Goal: Complete application form

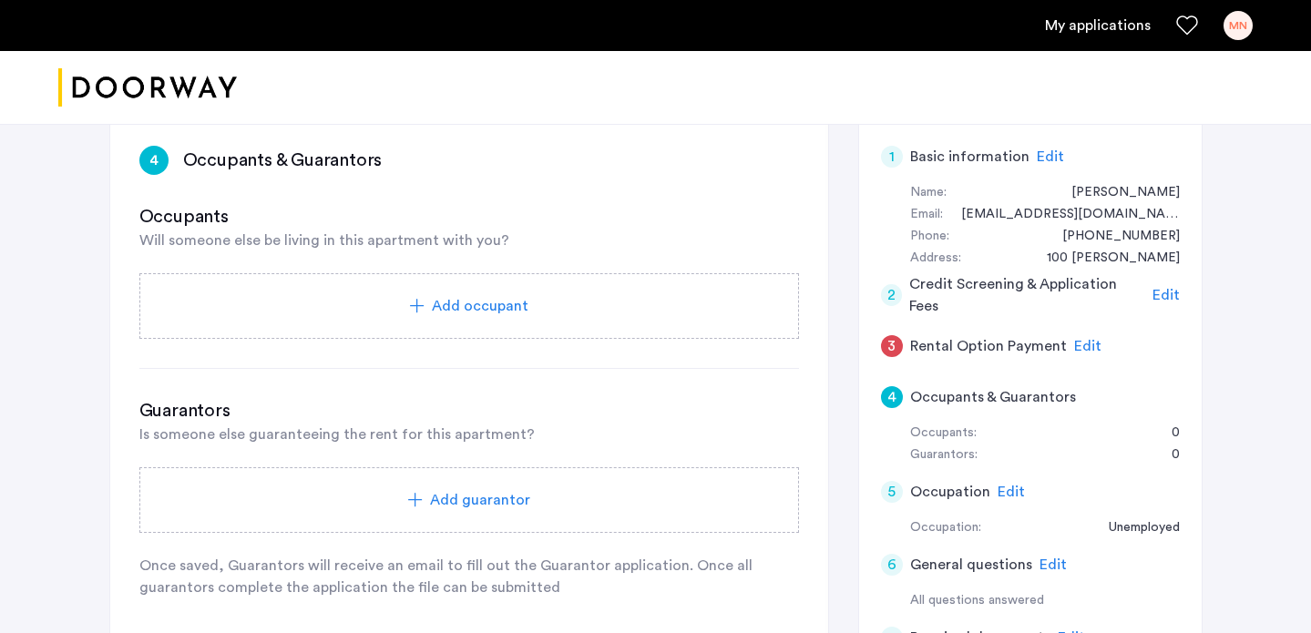
scroll to position [164, 0]
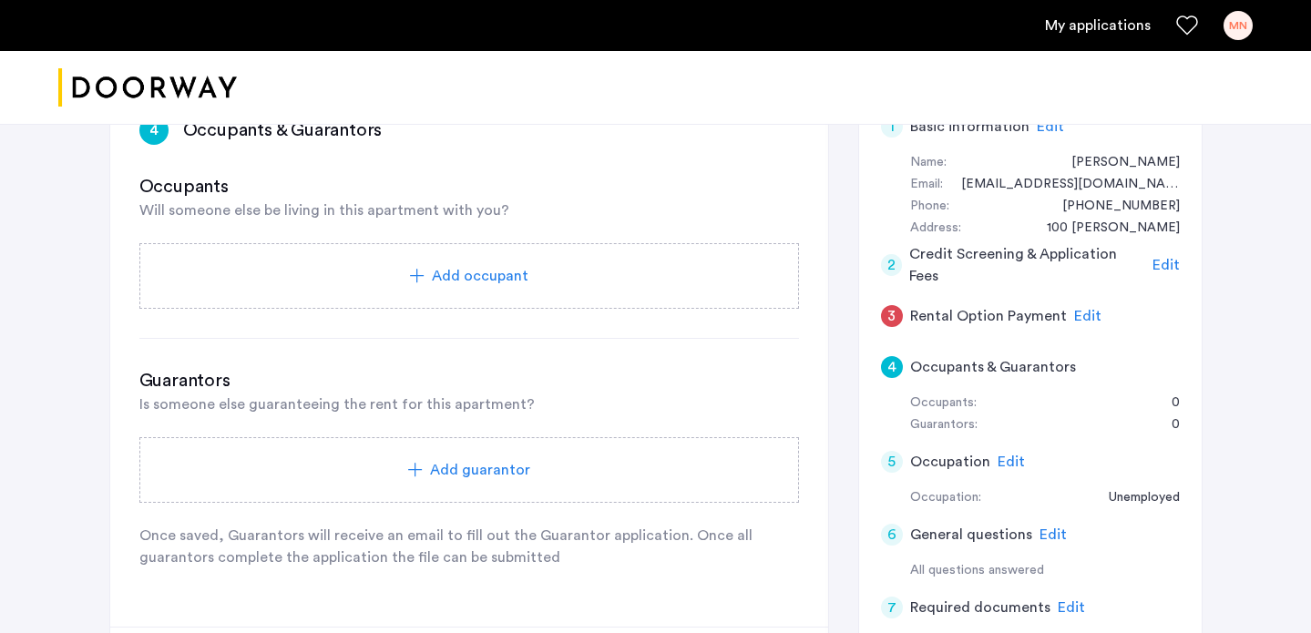
click at [633, 453] on div "Add guarantor" at bounding box center [469, 470] width 660 height 66
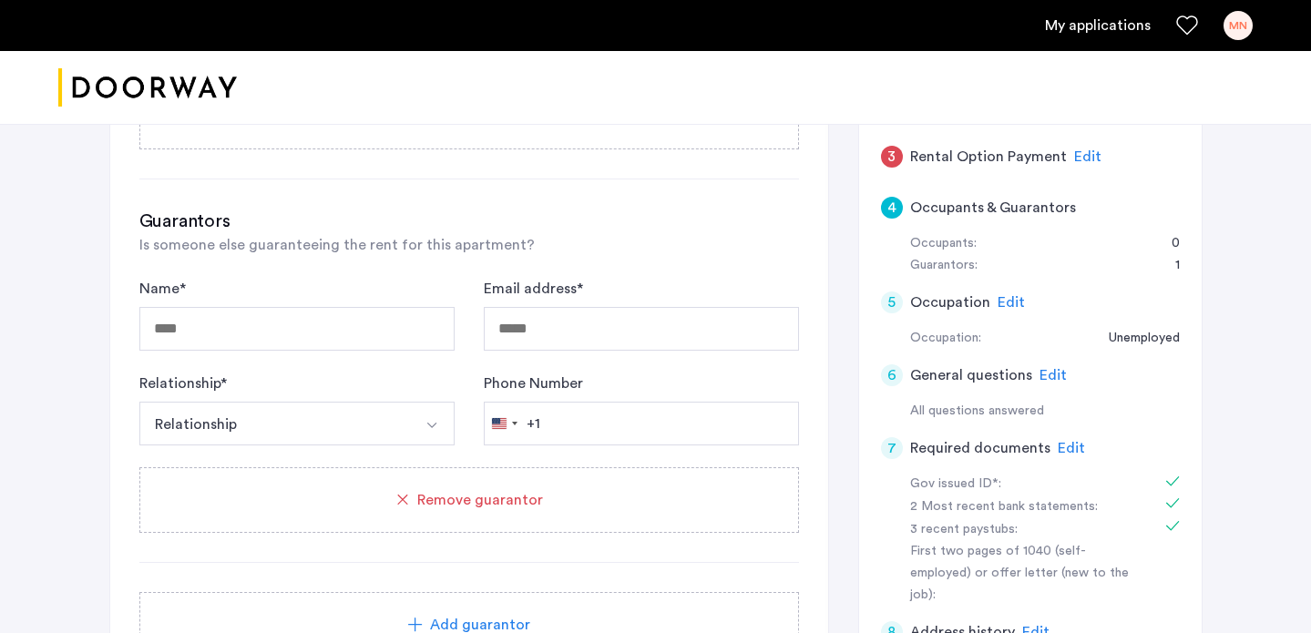
scroll to position [312, 0]
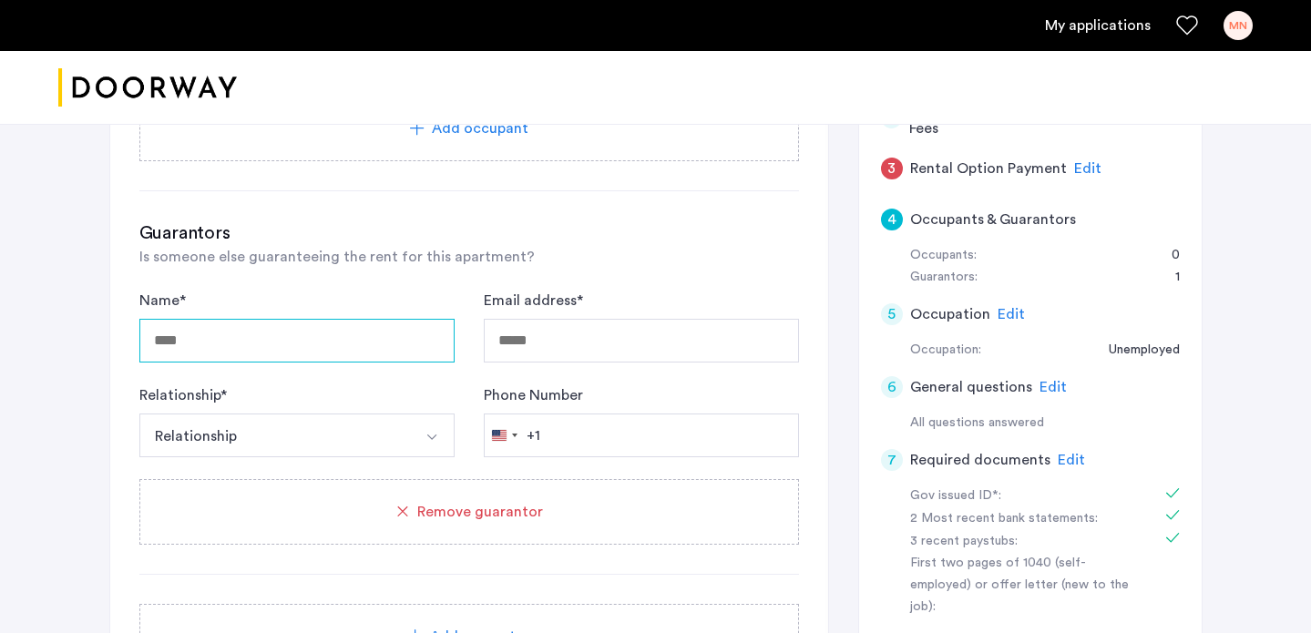
click at [410, 354] on input "Name *" at bounding box center [296, 341] width 315 height 44
type input "**********"
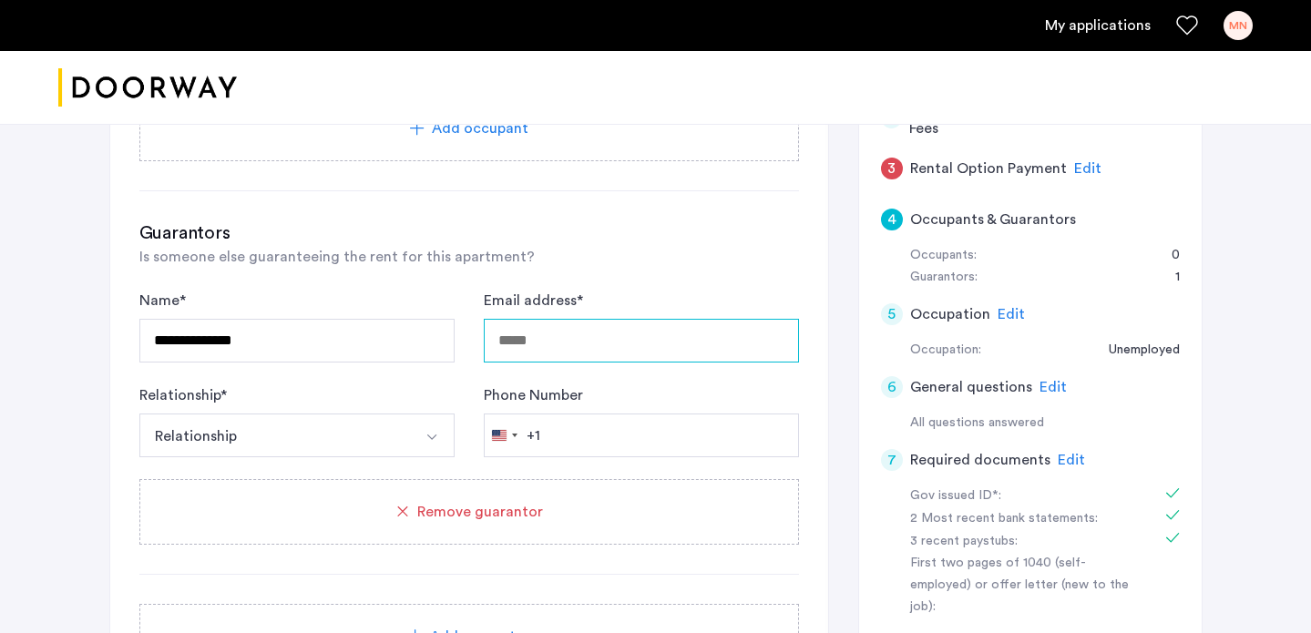
click at [781, 356] on input "Email address *" at bounding box center [641, 341] width 315 height 44
type input "**********"
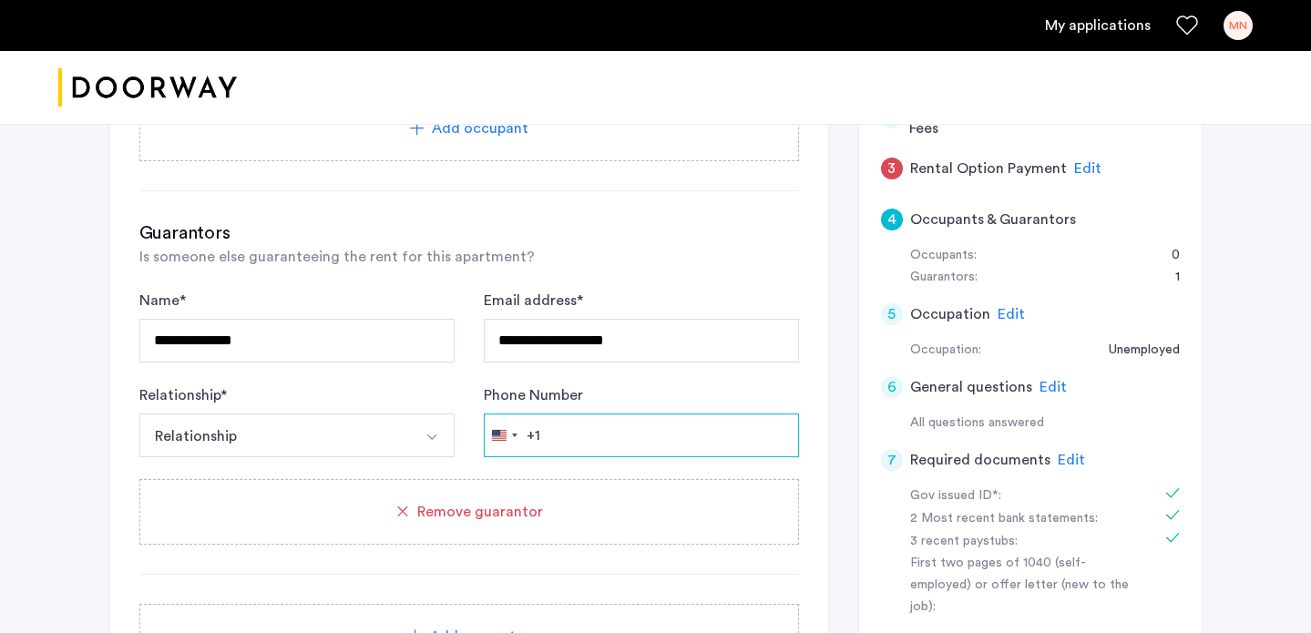
click at [560, 445] on input "Phone Number" at bounding box center [641, 436] width 315 height 44
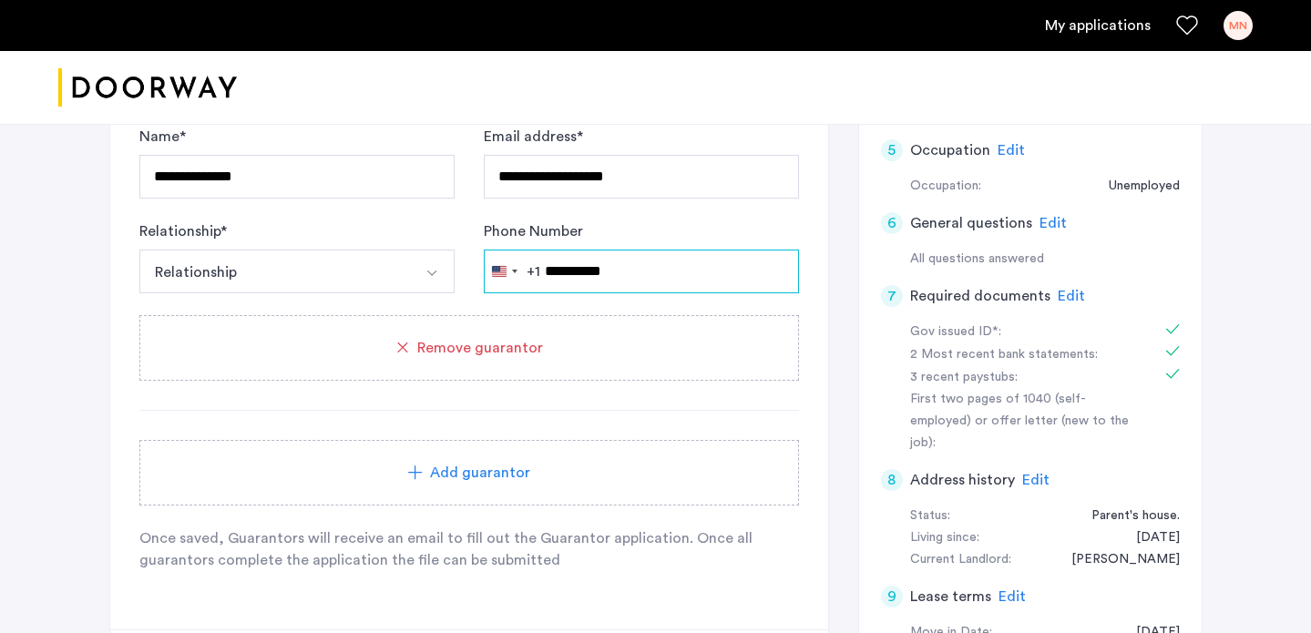
scroll to position [366, 0]
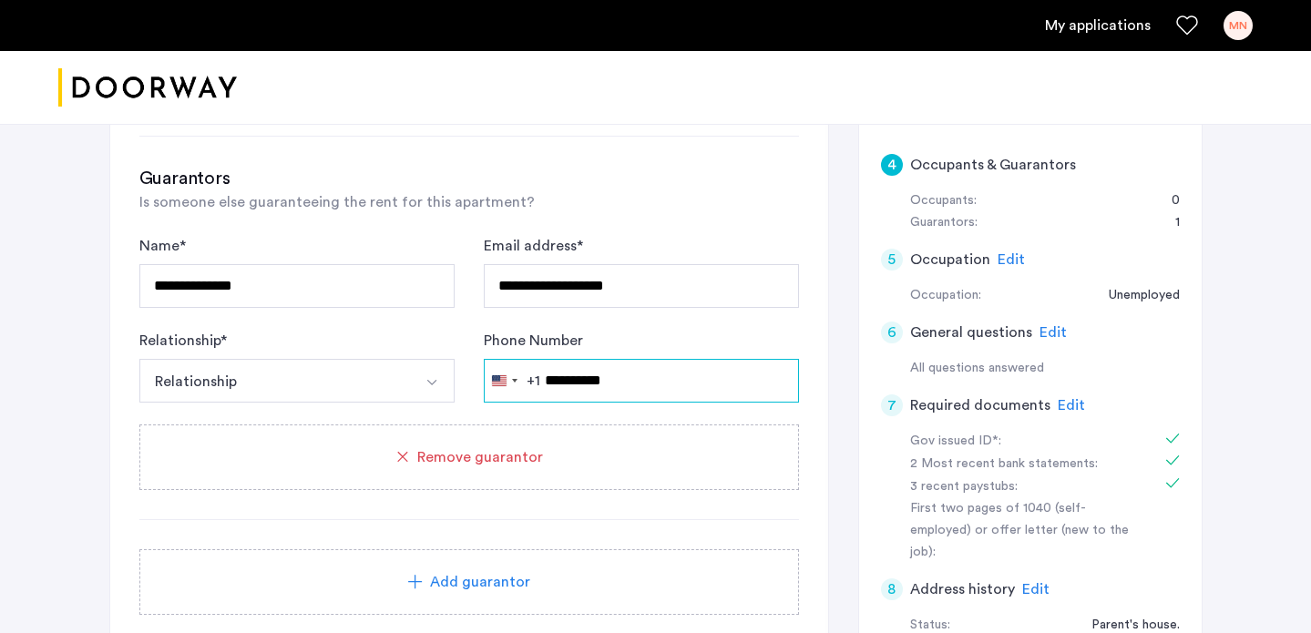
type input "**********"
click at [413, 390] on button "Select option" at bounding box center [433, 381] width 44 height 44
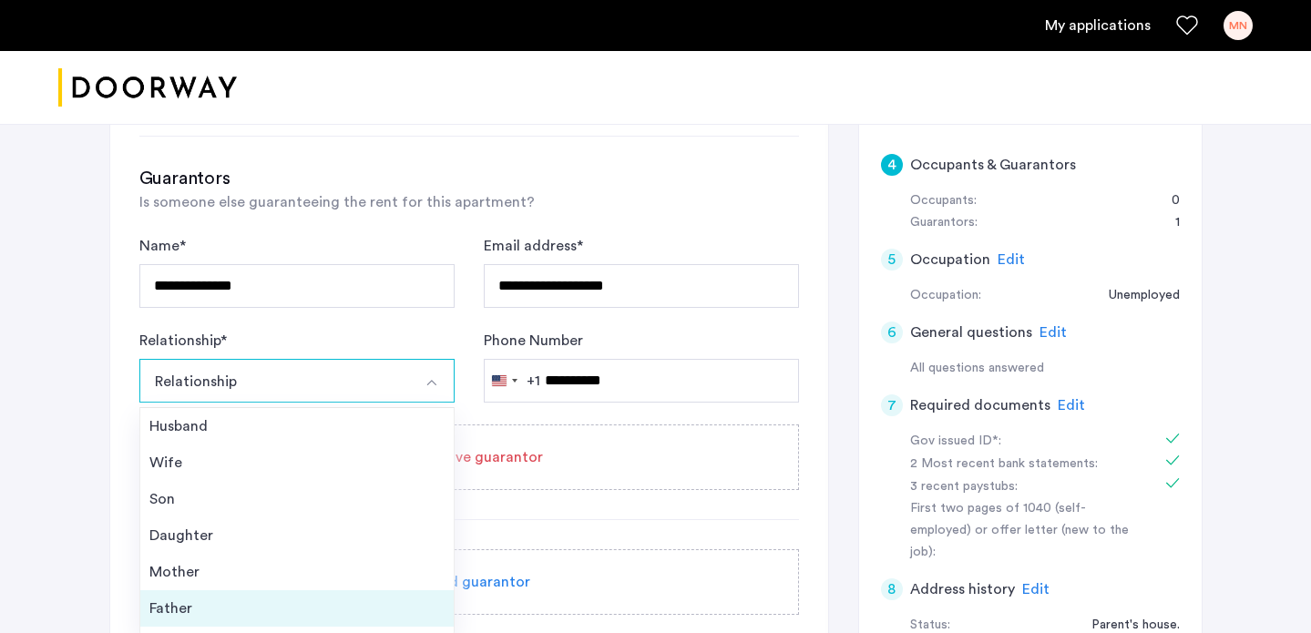
click at [301, 600] on div "Father" at bounding box center [296, 609] width 295 height 22
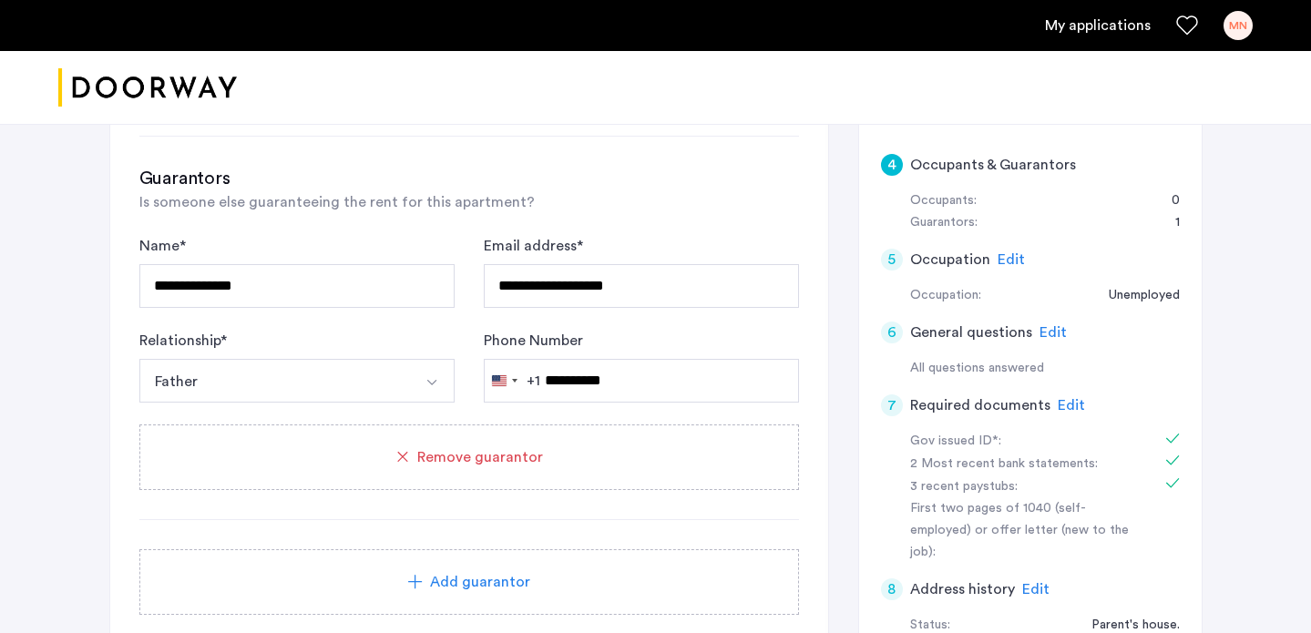
click at [834, 418] on div "**********" at bounding box center [655, 362] width 1093 height 959
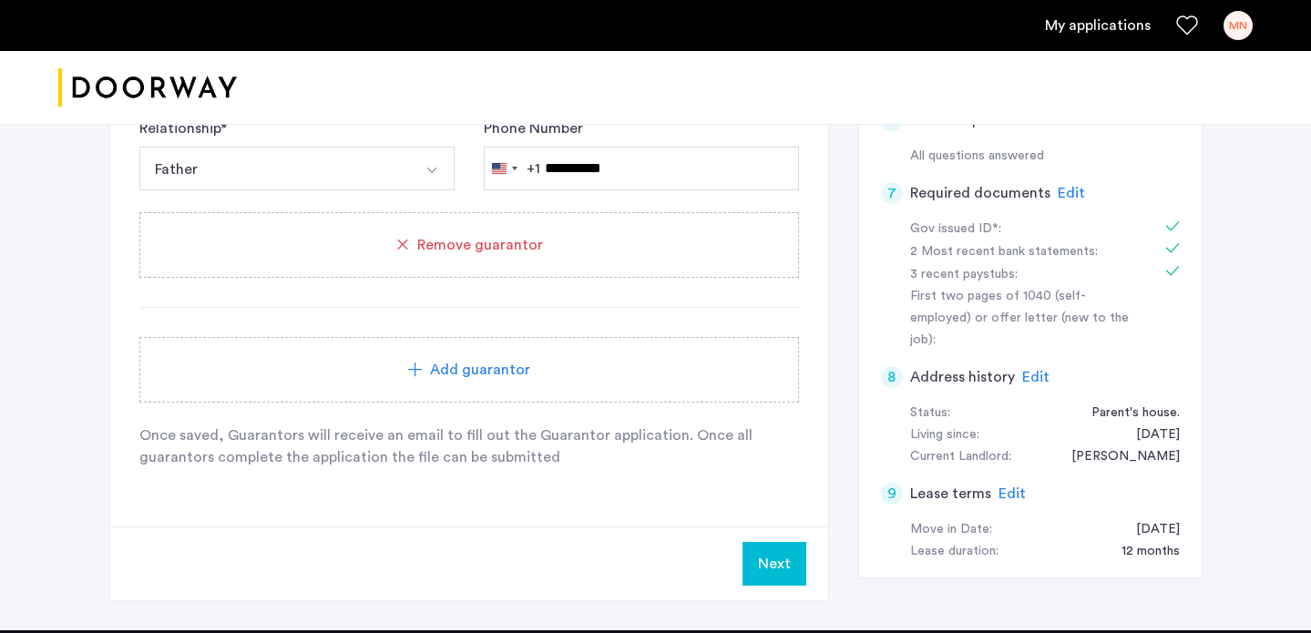
scroll to position [600, 0]
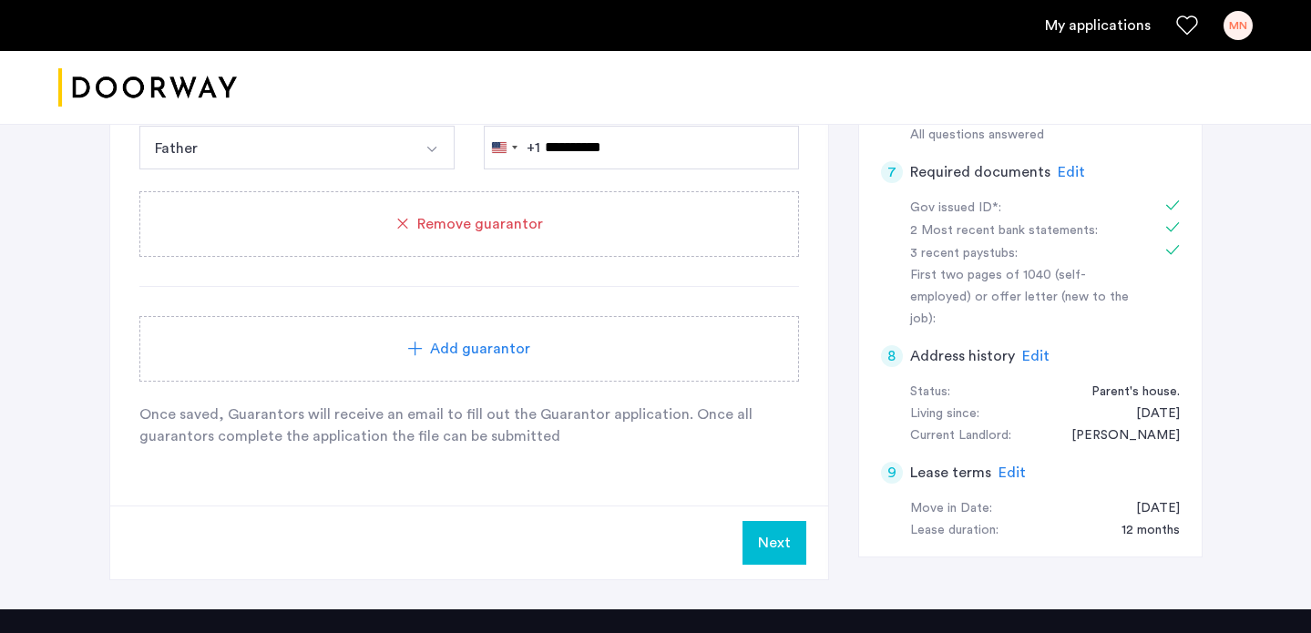
click at [788, 527] on button "Next" at bounding box center [775, 543] width 64 height 44
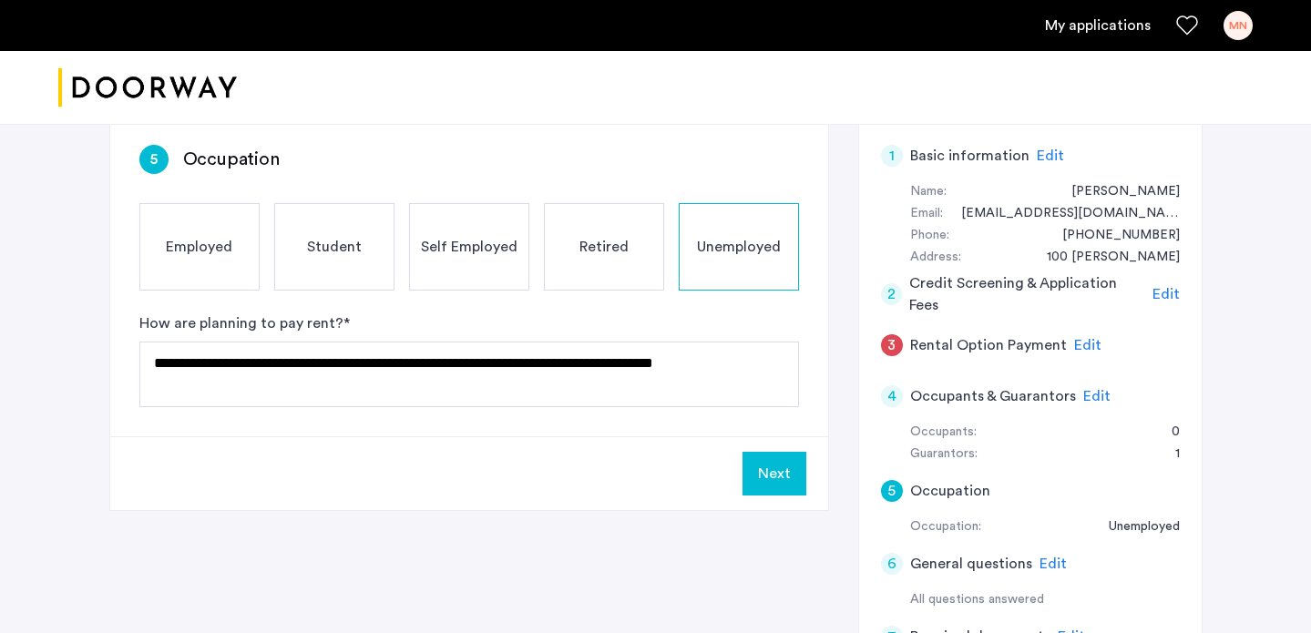
scroll to position [145, 0]
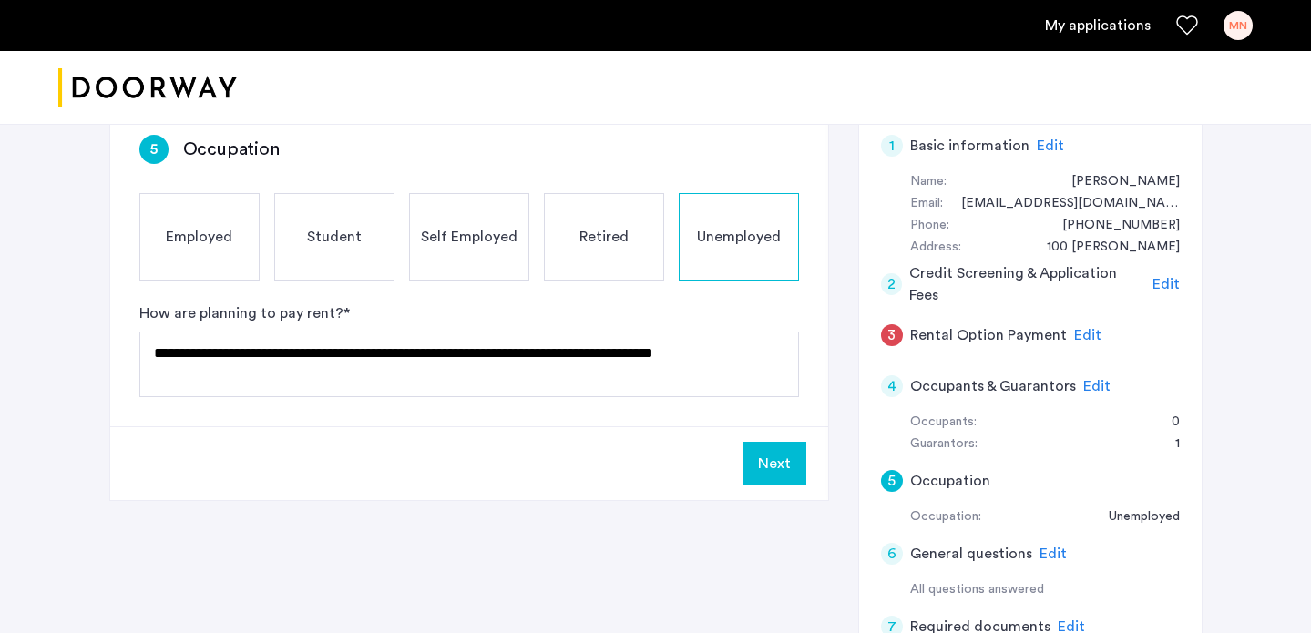
click at [801, 477] on button "Next" at bounding box center [775, 464] width 64 height 44
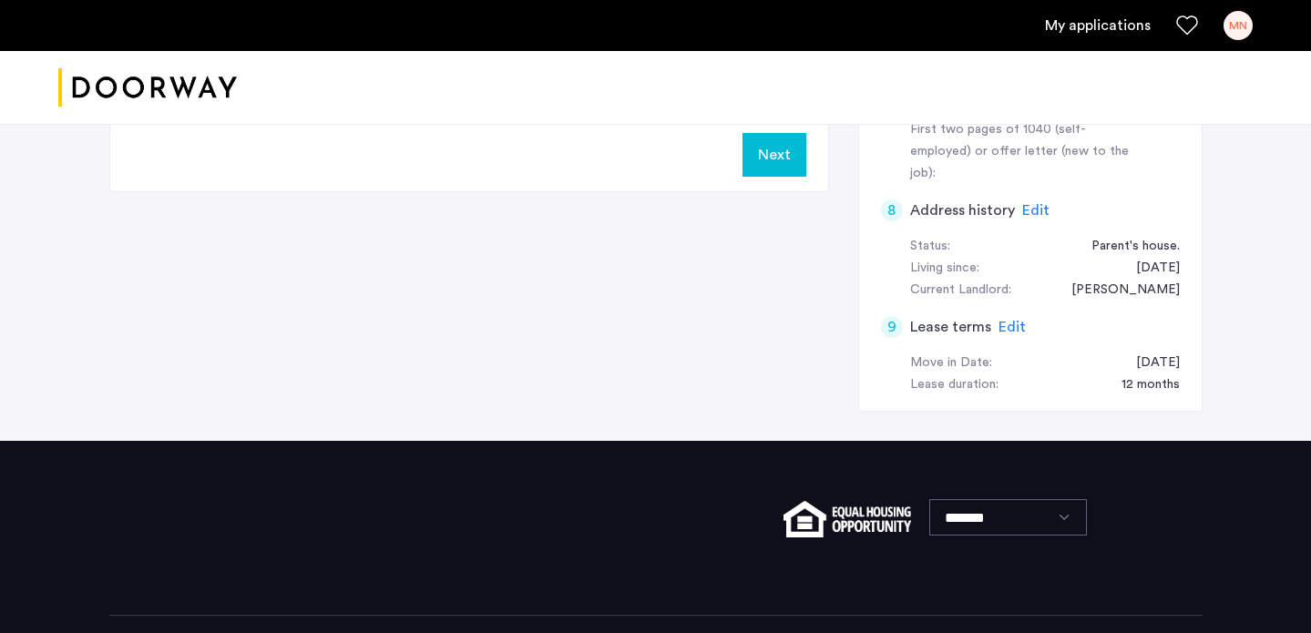
scroll to position [591, 0]
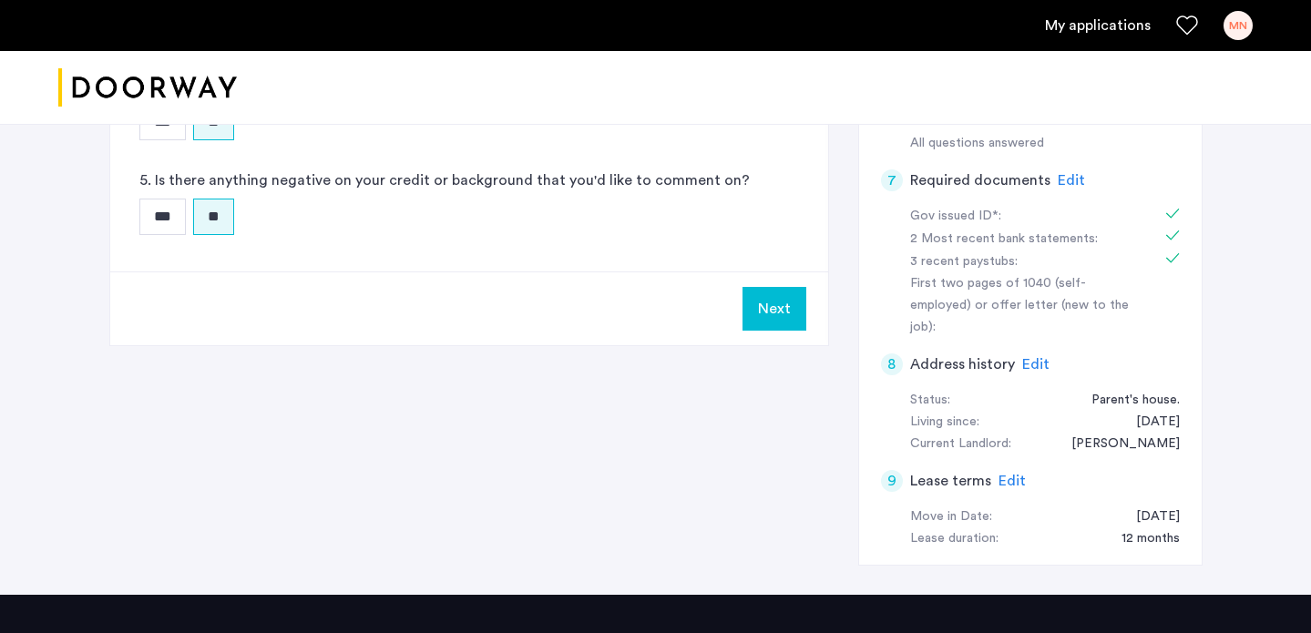
click at [775, 314] on button "Next" at bounding box center [775, 309] width 64 height 44
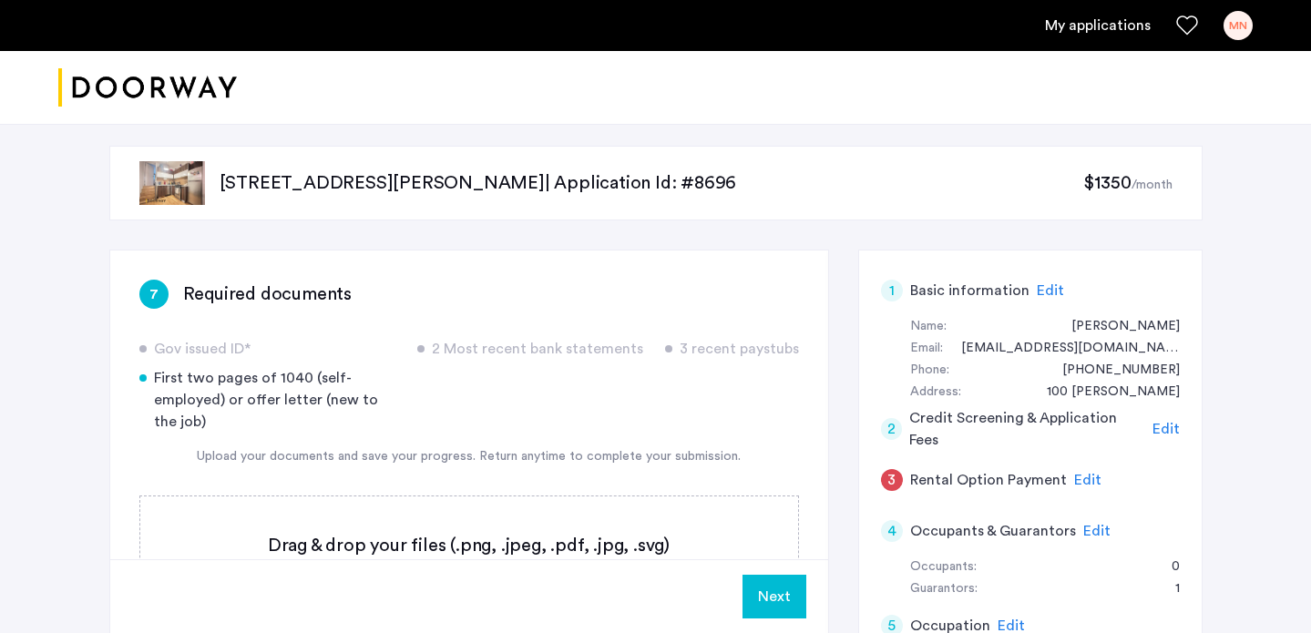
click at [790, 608] on button "Next" at bounding box center [775, 597] width 64 height 44
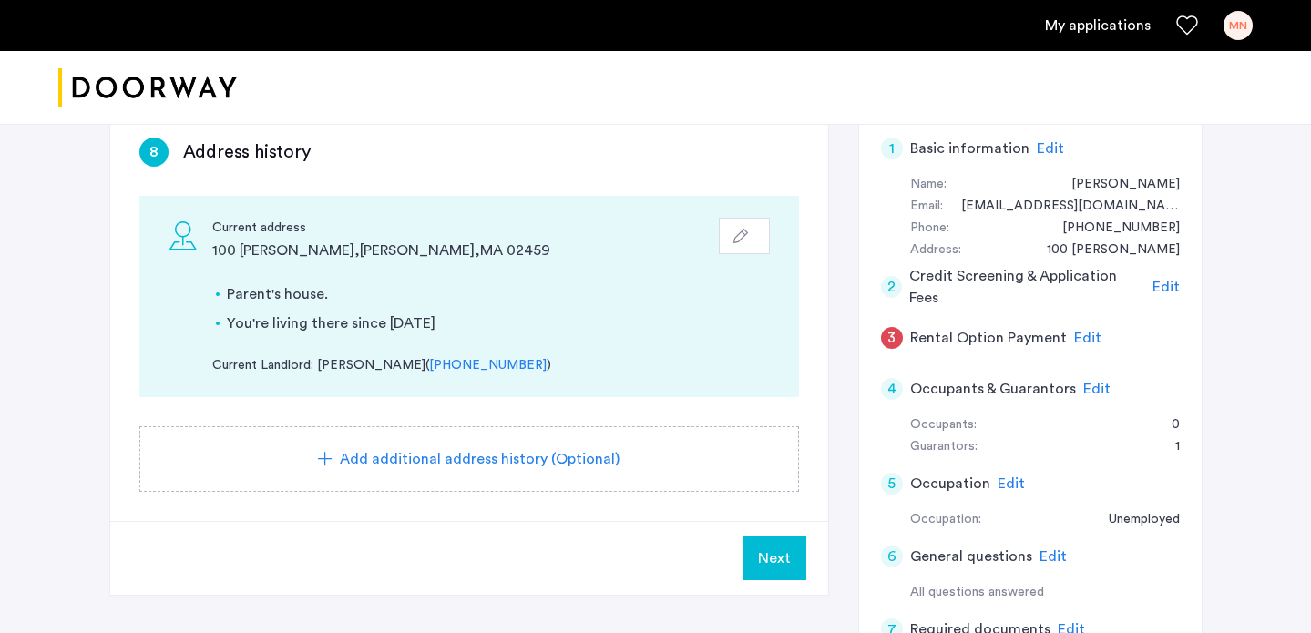
scroll to position [345, 0]
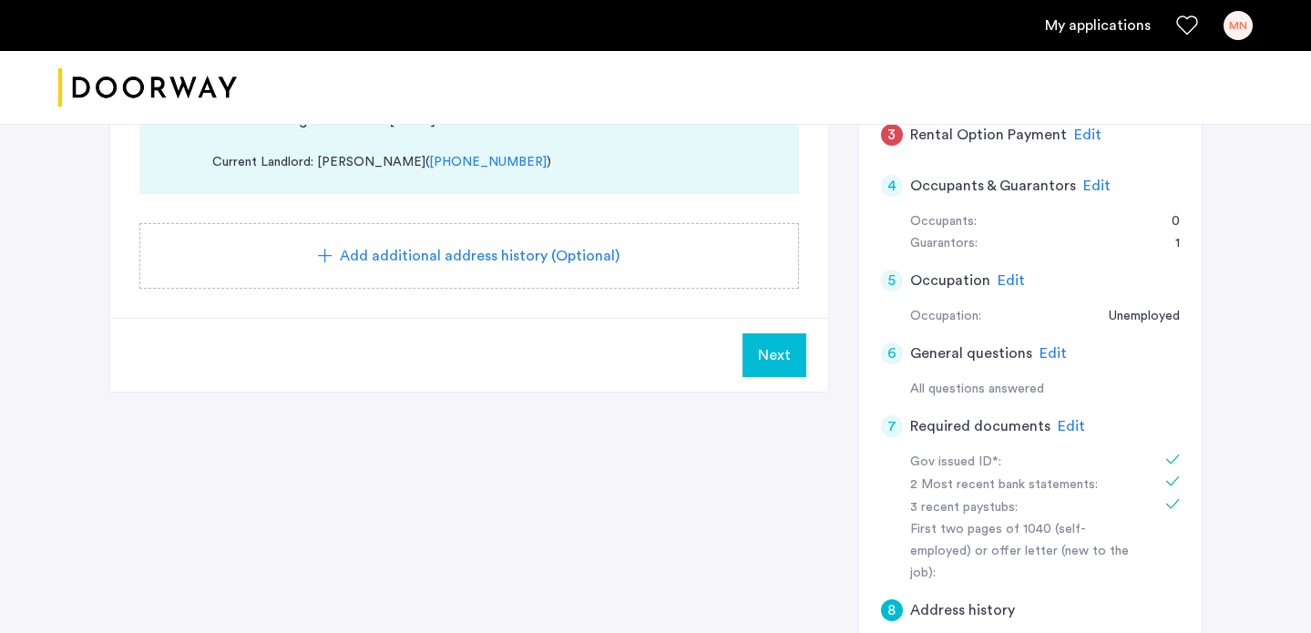
click at [784, 327] on div "Next" at bounding box center [469, 355] width 718 height 74
click at [784, 362] on span "Next" at bounding box center [774, 355] width 33 height 22
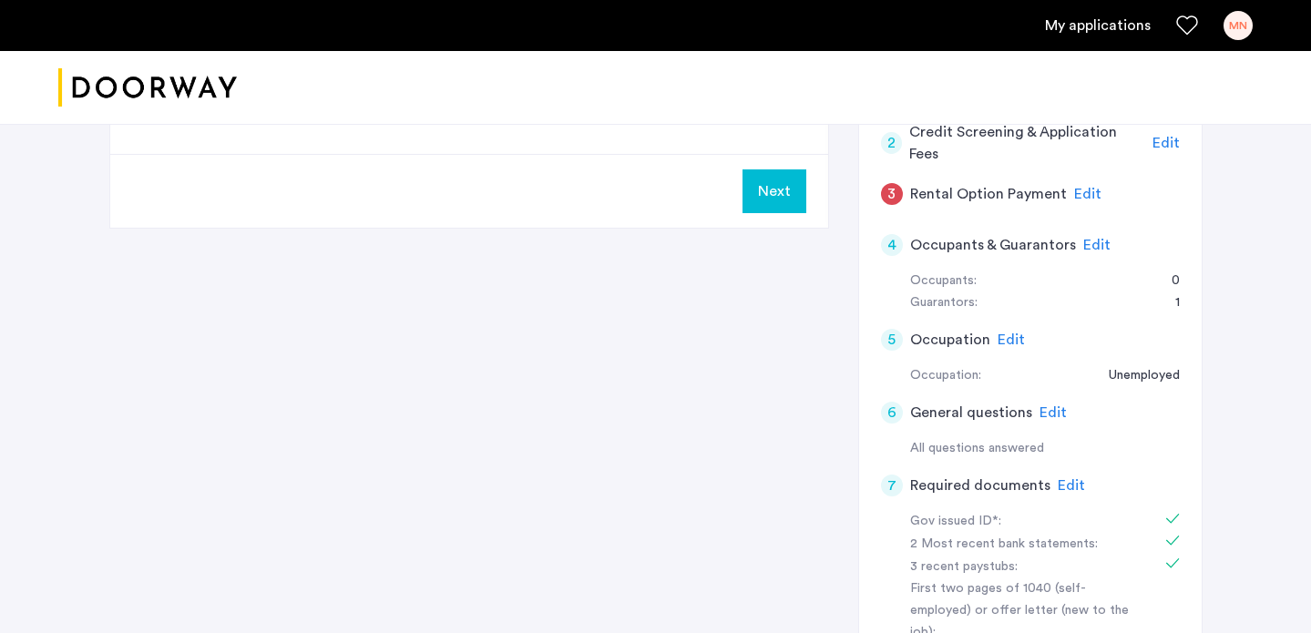
scroll to position [0, 0]
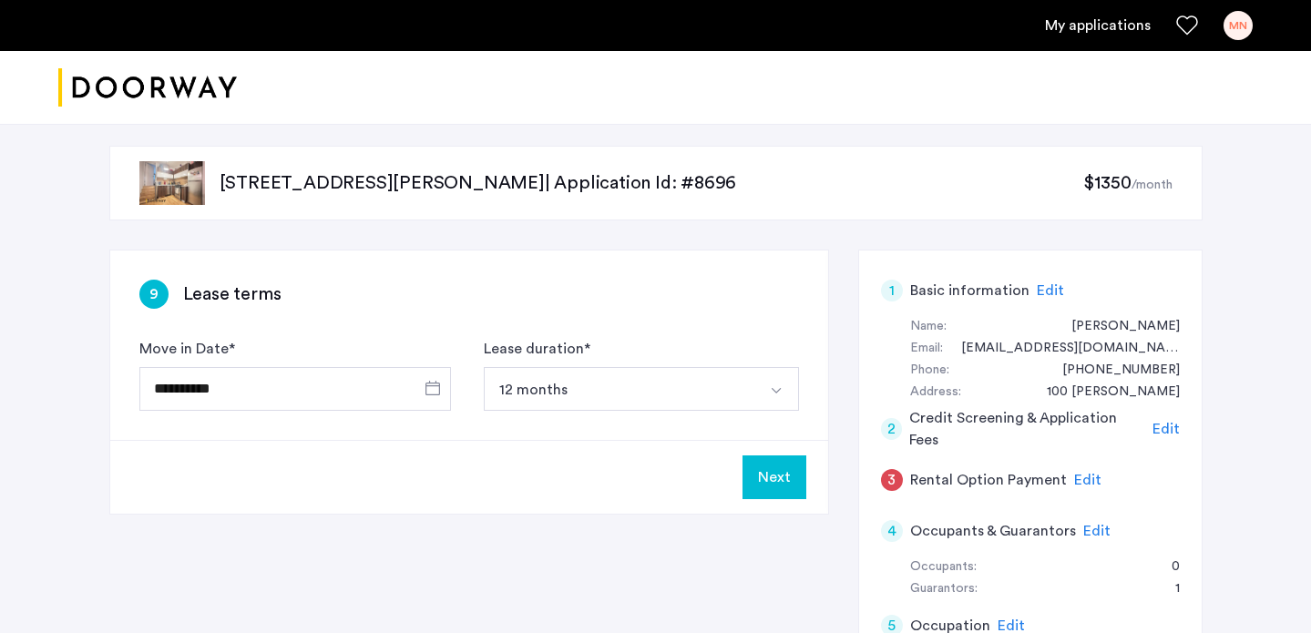
click at [1021, 496] on div "3 Rental Option Payment Edit" at bounding box center [1030, 480] width 299 height 51
click at [1066, 476] on div "3 Rental Option Payment Edit" at bounding box center [1030, 480] width 299 height 51
click at [1079, 476] on span "Edit" at bounding box center [1087, 480] width 27 height 15
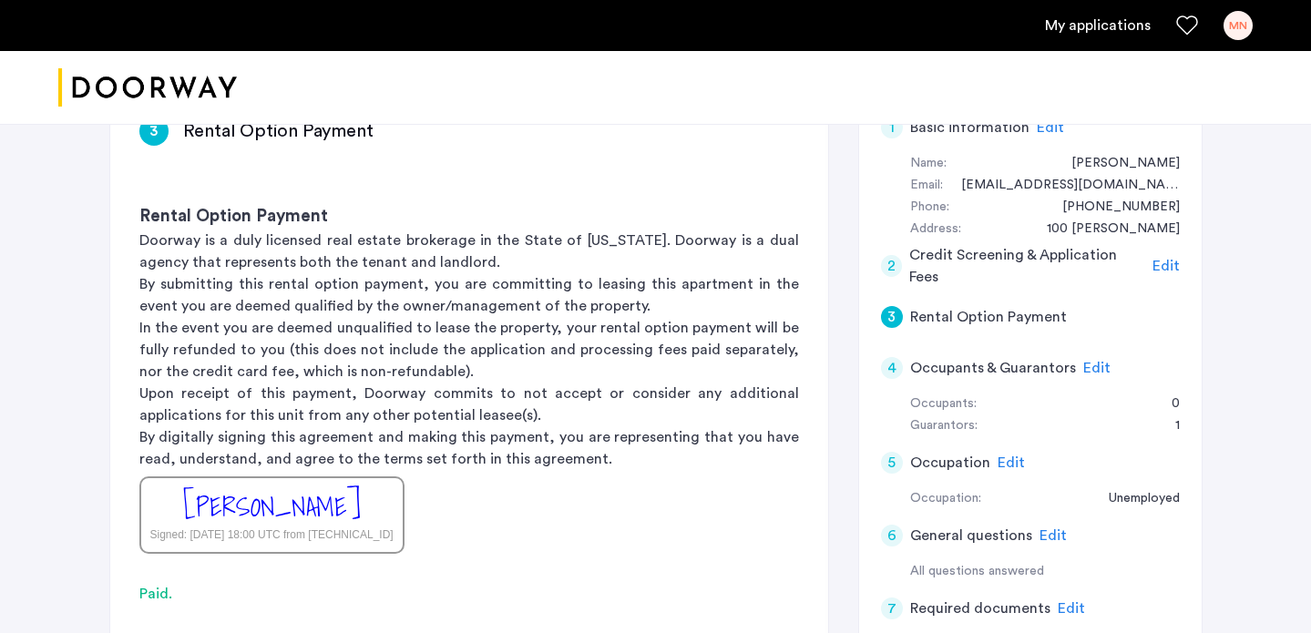
scroll to position [409, 0]
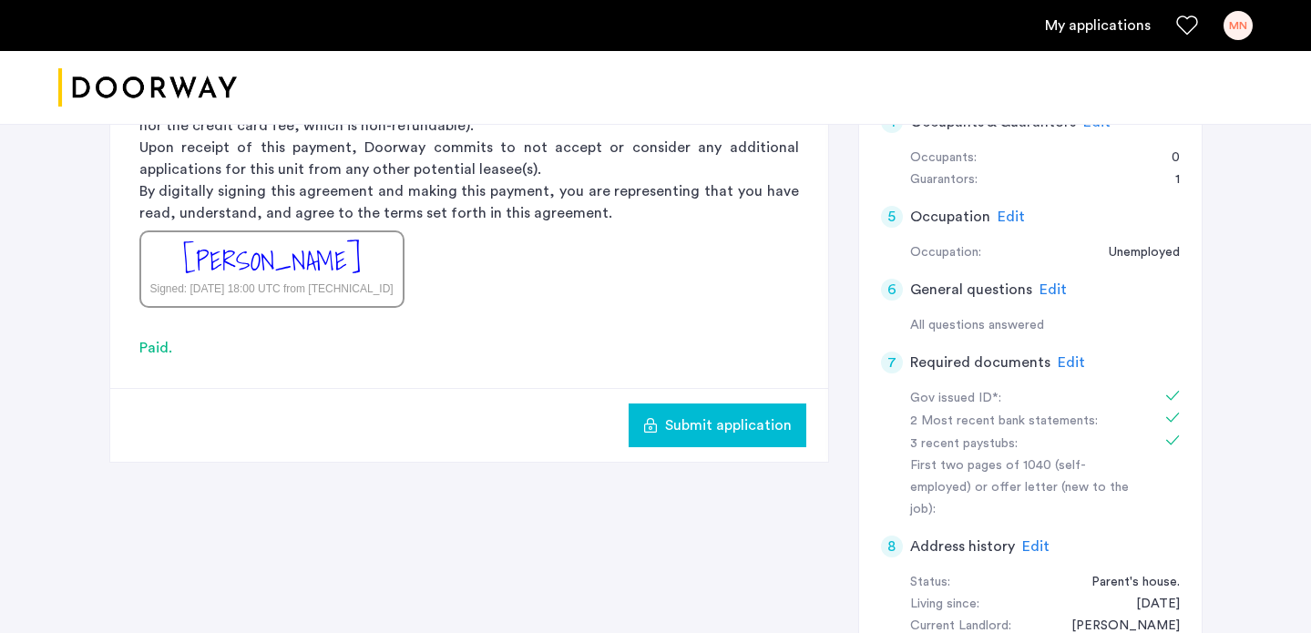
click at [710, 428] on span "Submit application" at bounding box center [728, 426] width 127 height 22
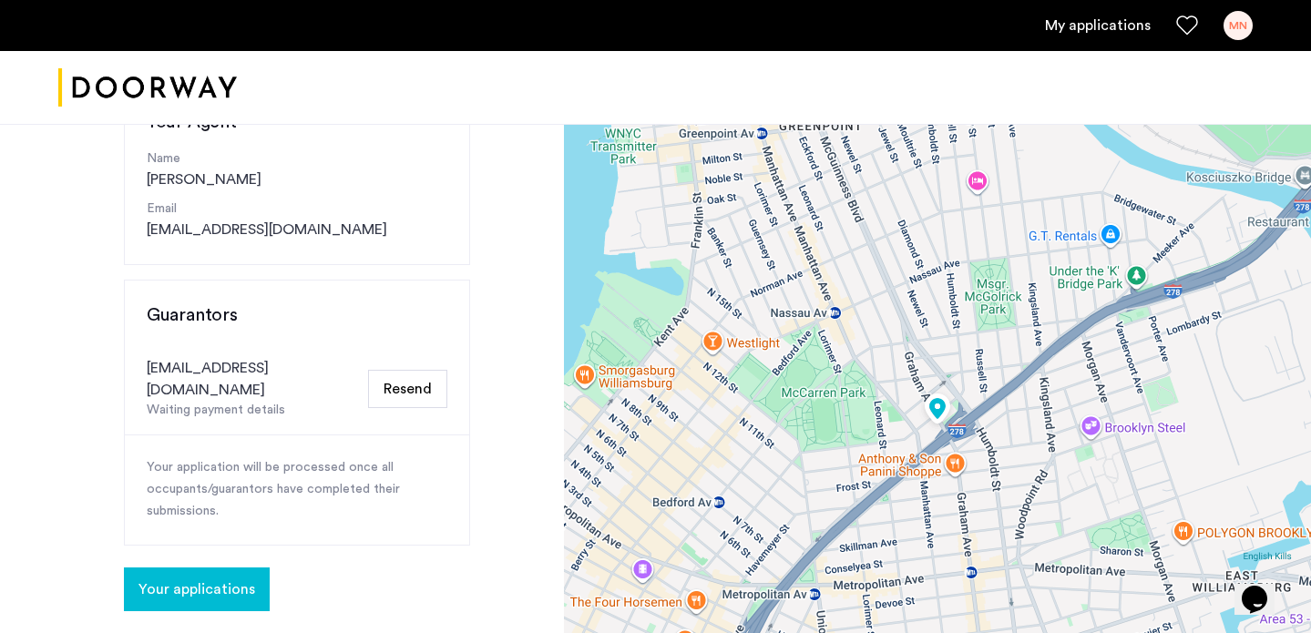
scroll to position [350, 0]
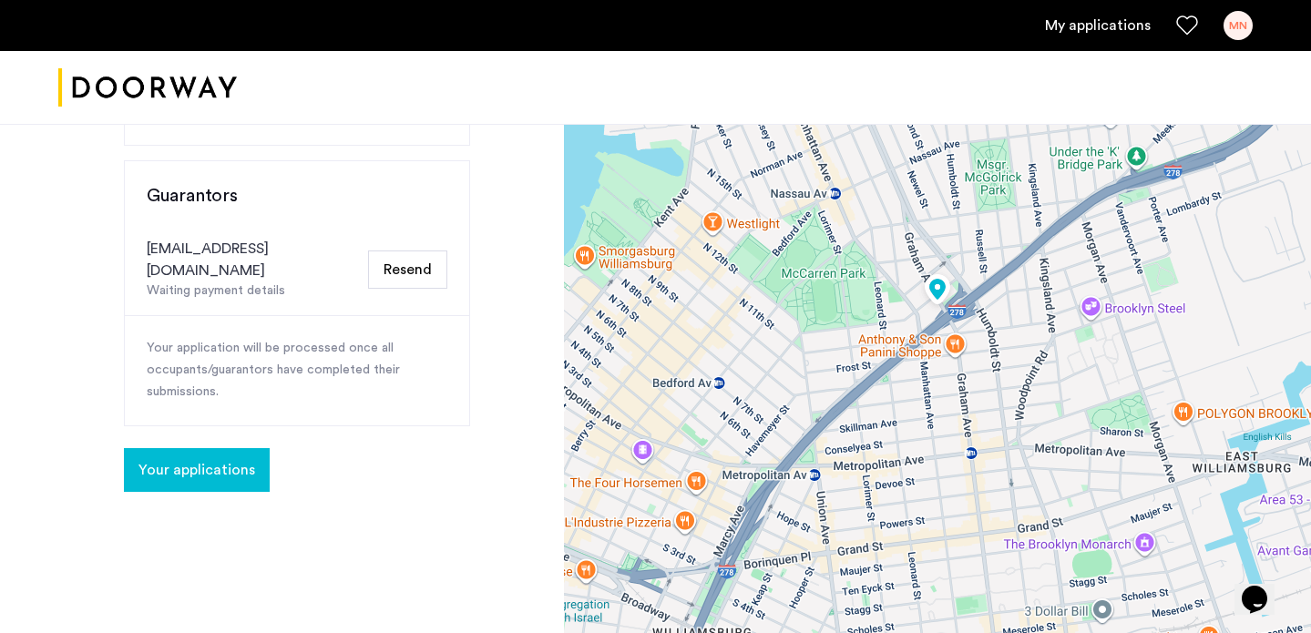
click at [497, 103] on div at bounding box center [655, 88] width 1311 height 74
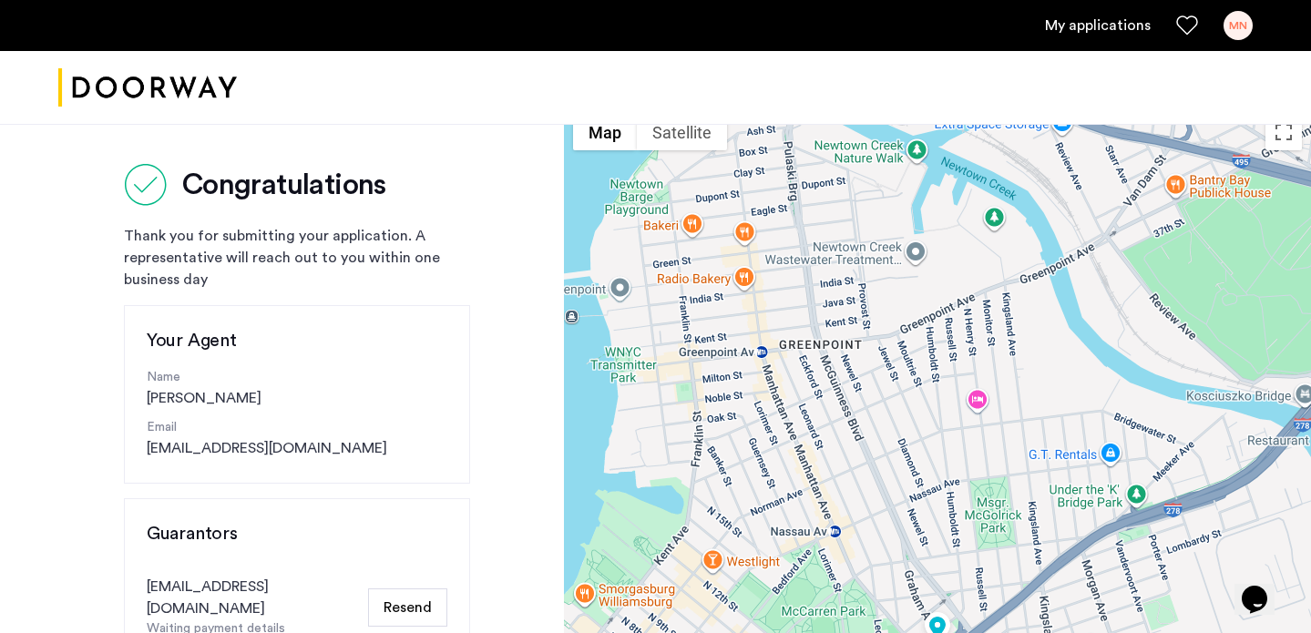
scroll to position [0, 0]
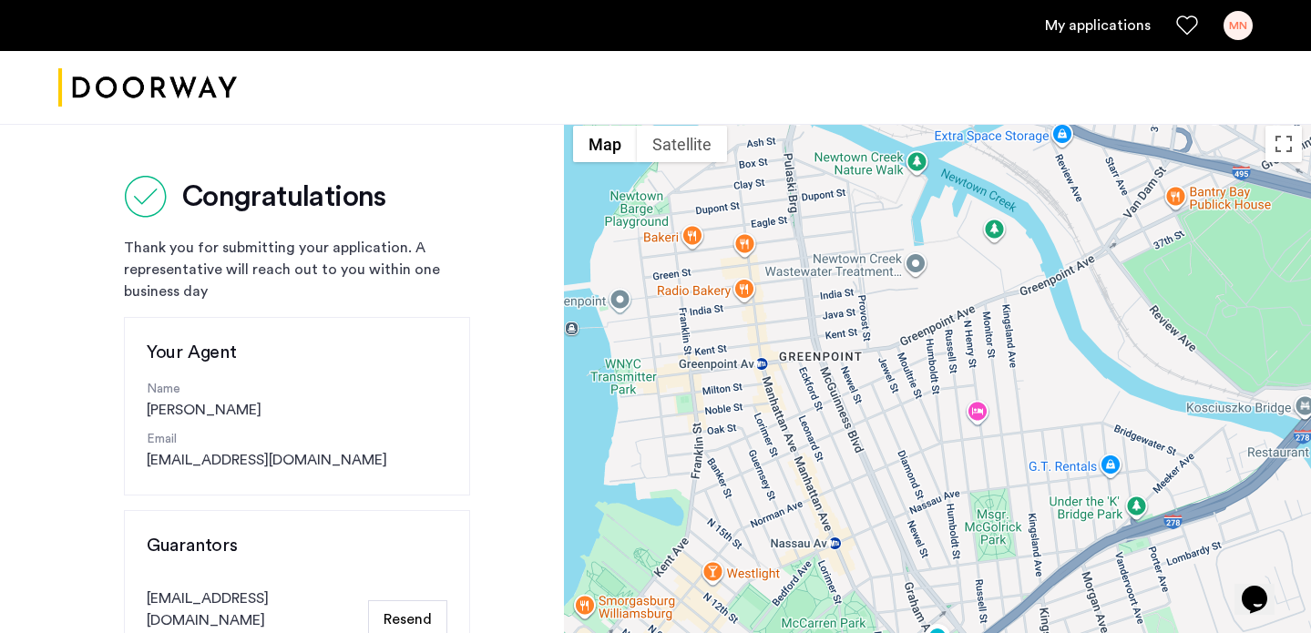
click at [180, 96] on img "Cazamio logo" at bounding box center [147, 88] width 179 height 68
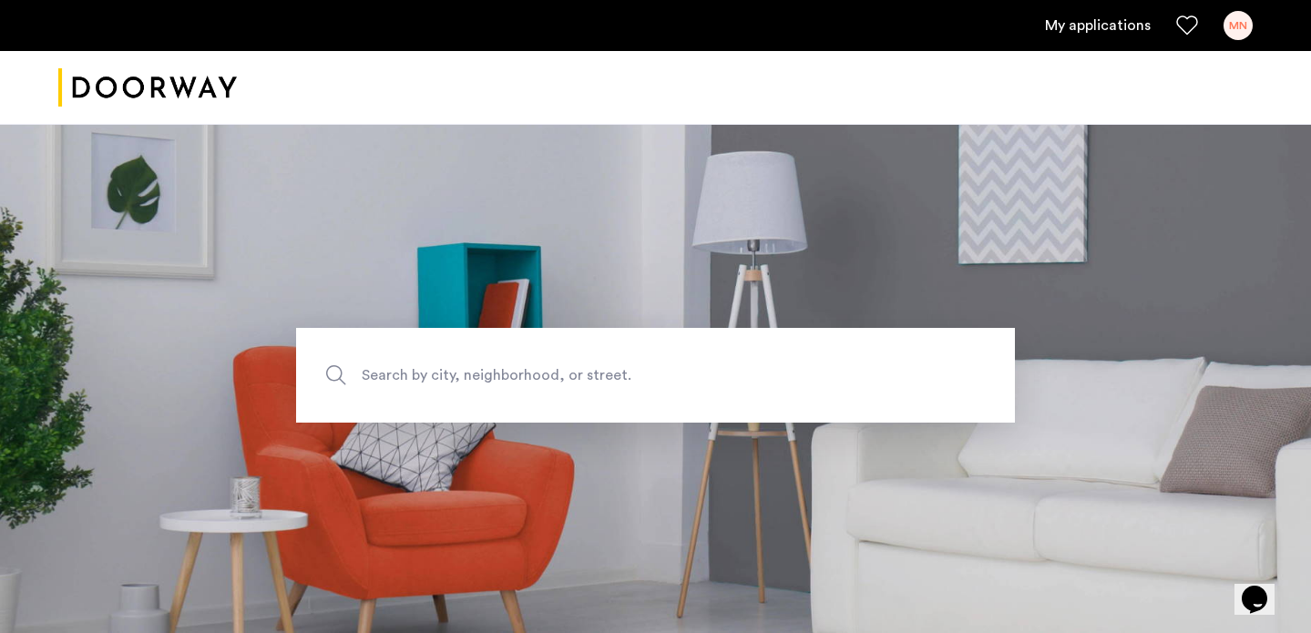
click at [405, 365] on span "Search by city, neighborhood, or street." at bounding box center [613, 375] width 503 height 25
click at [405, 365] on input "Search by city, neighborhood, or street." at bounding box center [655, 375] width 719 height 95
click at [441, 375] on input "Search by city, neighborhood, or street." at bounding box center [655, 375] width 719 height 95
click at [468, 191] on section "Search by city, neighborhood, or street." at bounding box center [655, 375] width 1311 height 517
click at [449, 162] on section "Search by city, neighborhood, or street." at bounding box center [655, 375] width 1311 height 517
